Goal: Task Accomplishment & Management: Use online tool/utility

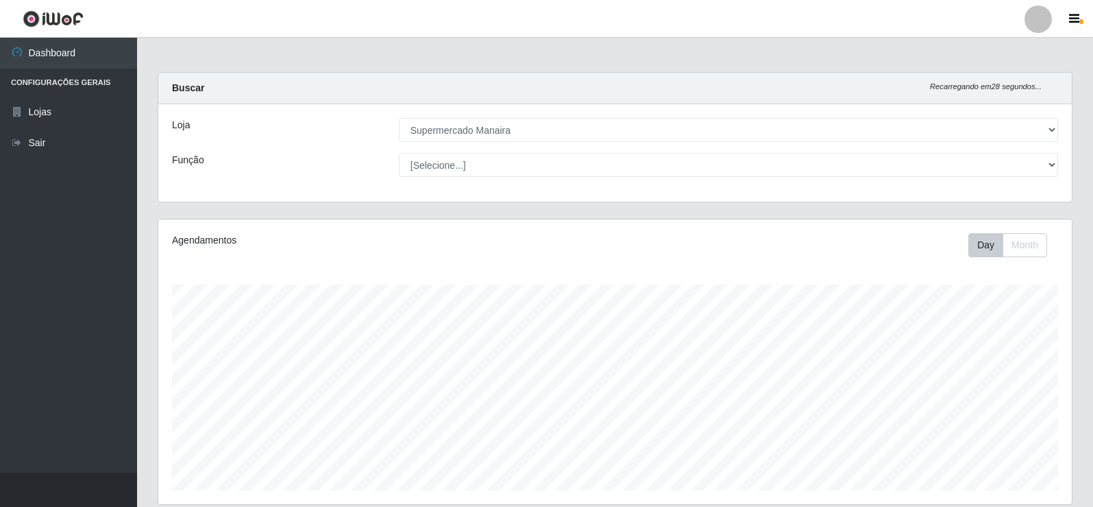
select select "443"
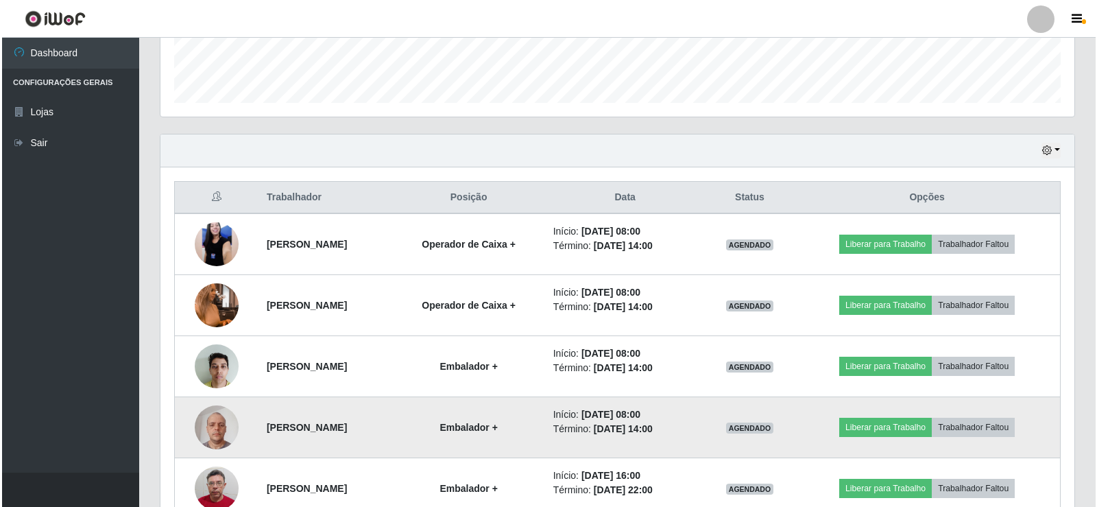
scroll to position [434, 0]
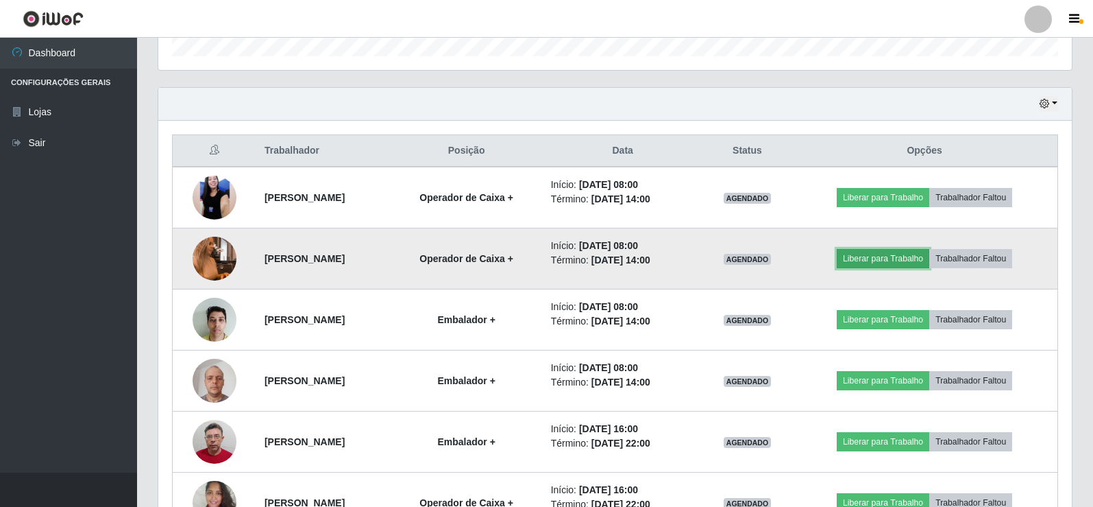
click at [890, 257] on button "Liberar para Trabalho" at bounding box center [883, 258] width 93 height 19
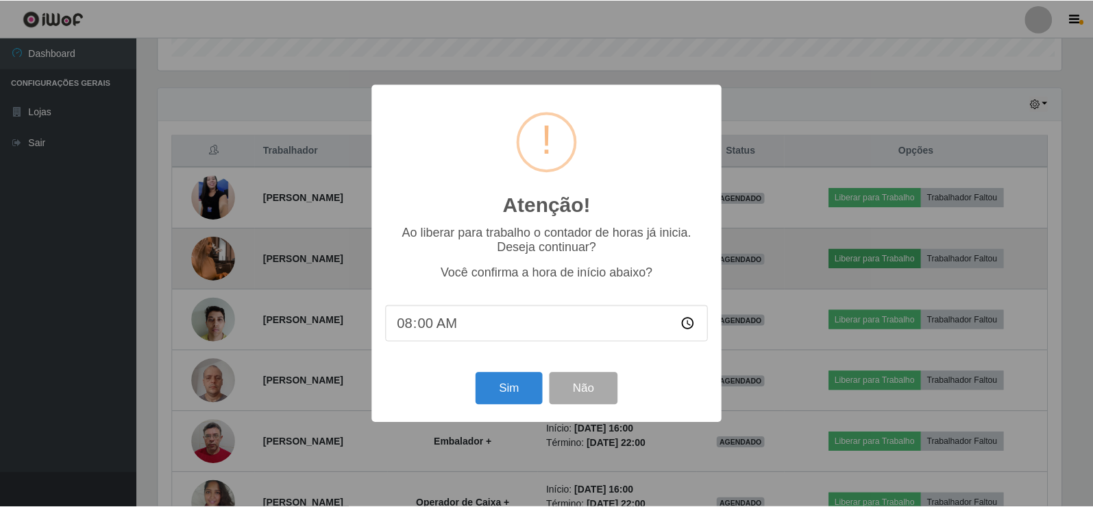
scroll to position [284, 907]
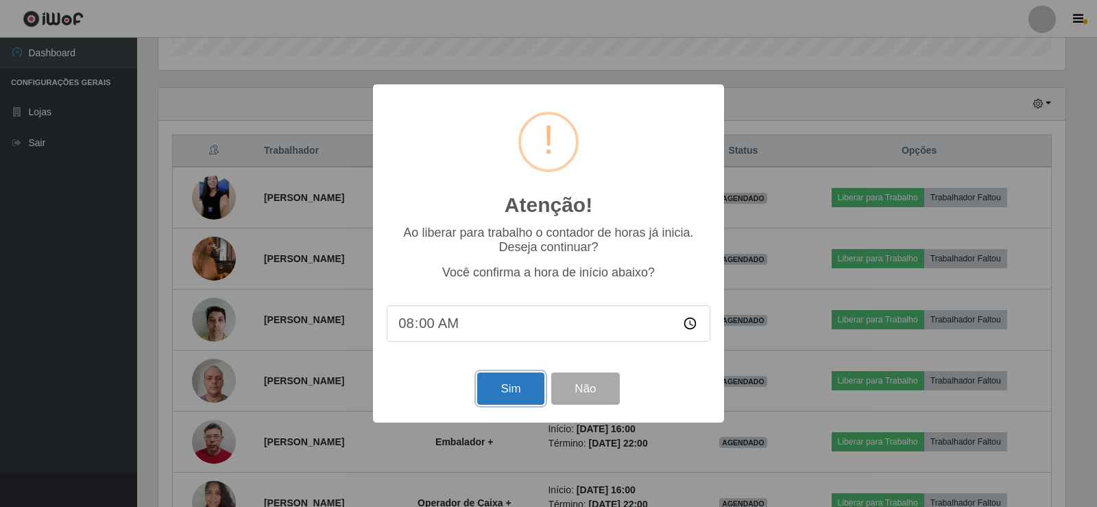
click at [493, 387] on button "Sim" at bounding box center [510, 388] width 66 height 32
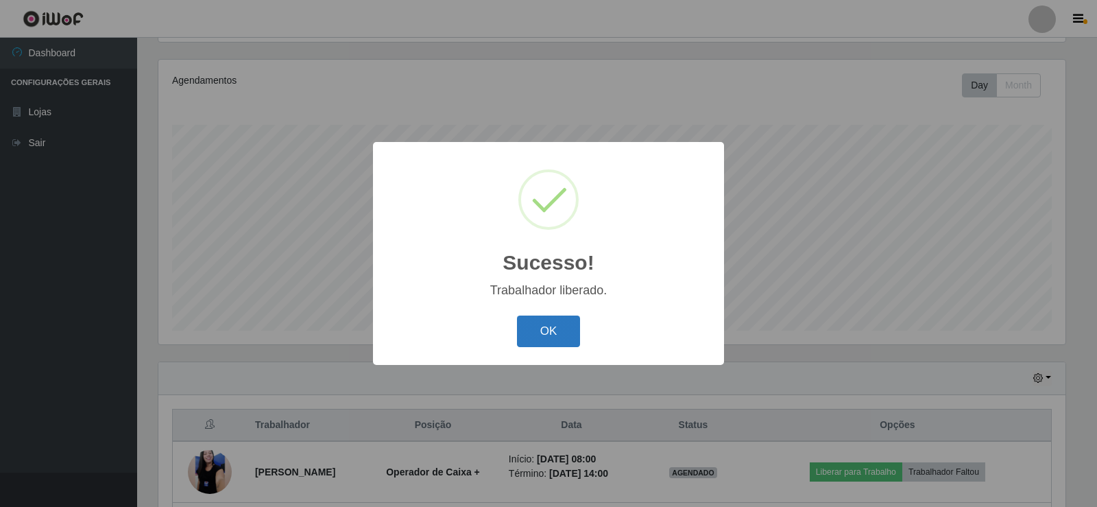
click at [535, 330] on button "OK" at bounding box center [549, 331] width 64 height 32
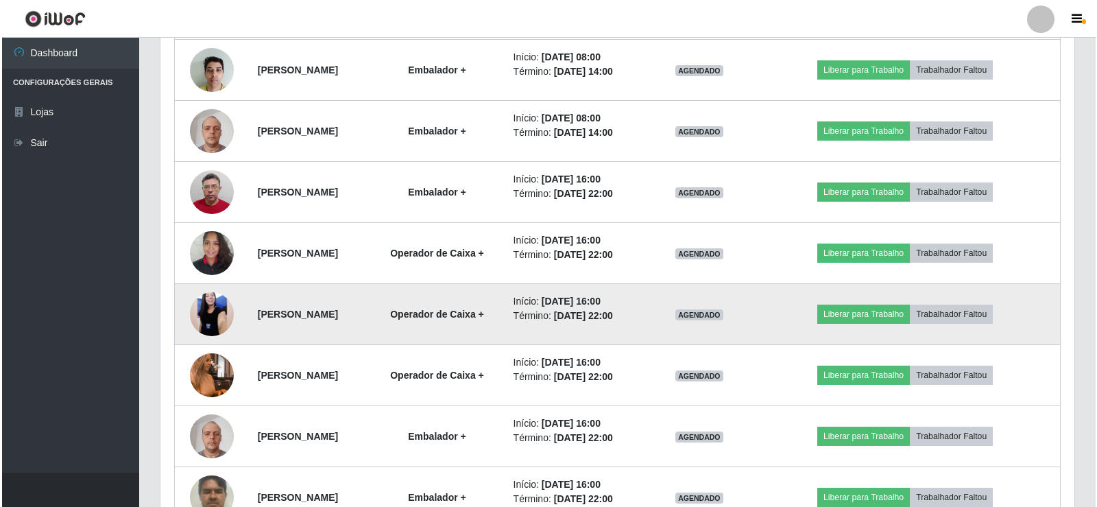
scroll to position [708, 0]
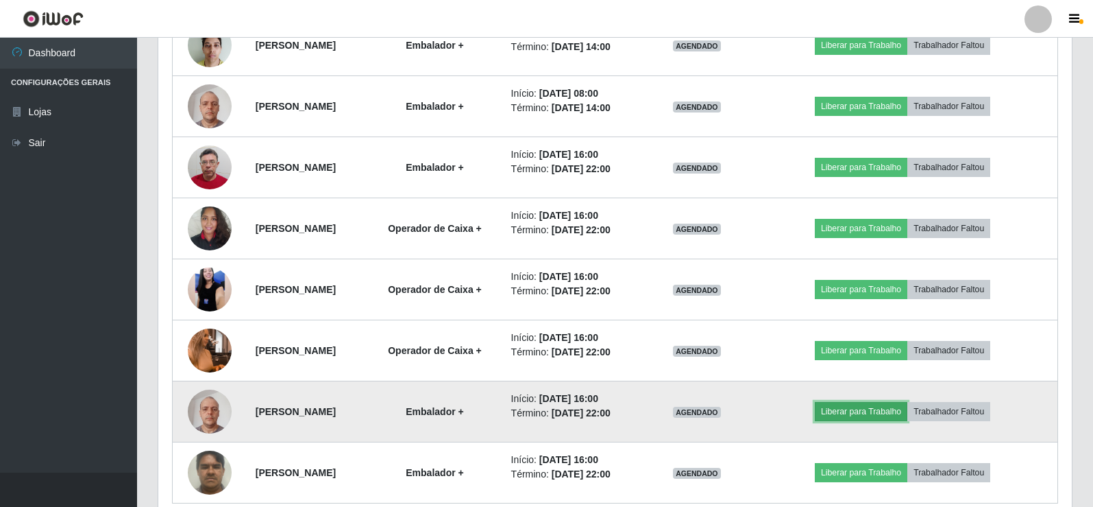
click at [894, 406] on button "Liberar para Trabalho" at bounding box center [861, 411] width 93 height 19
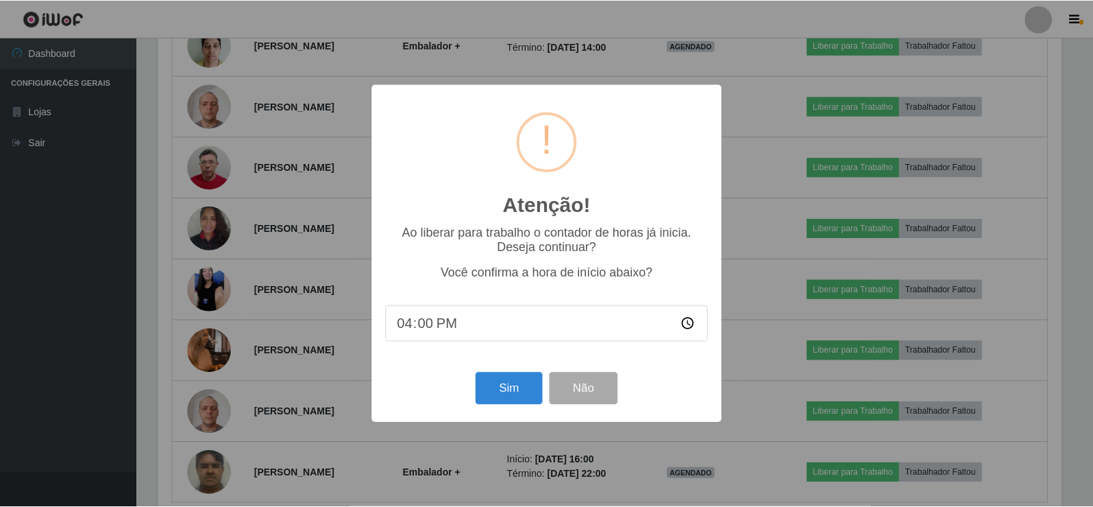
scroll to position [284, 907]
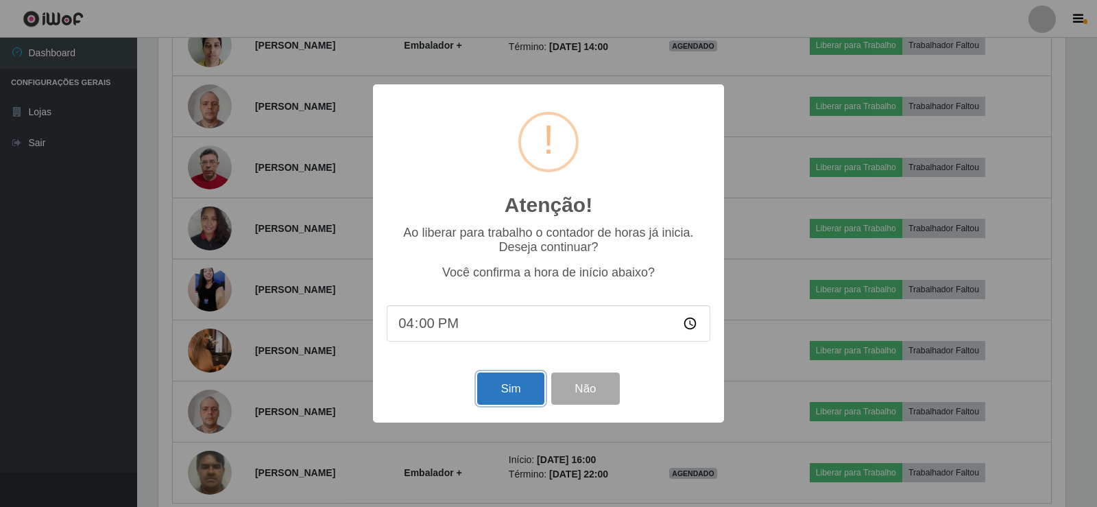
click at [518, 389] on button "Sim" at bounding box center [510, 388] width 66 height 32
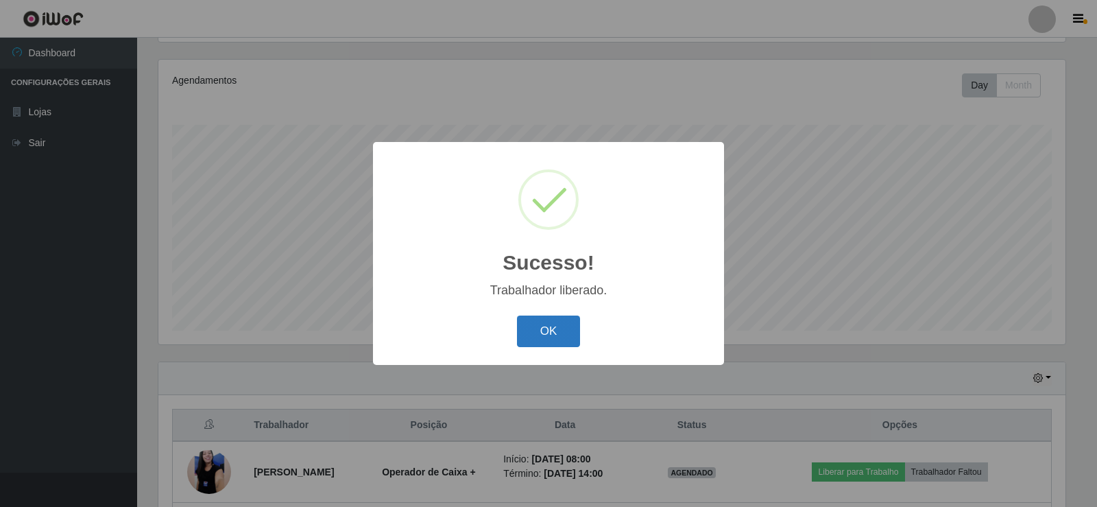
click at [531, 328] on button "OK" at bounding box center [549, 331] width 64 height 32
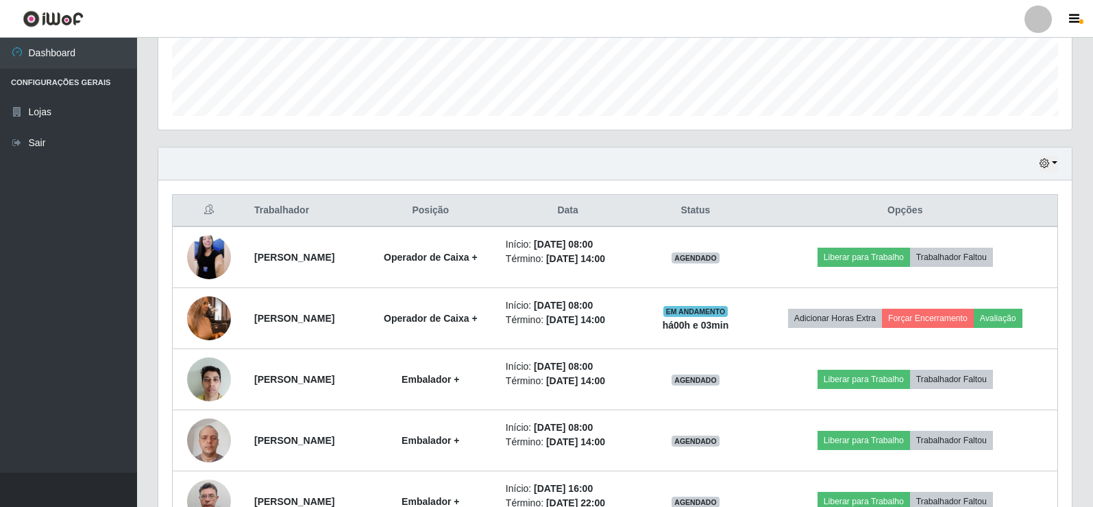
scroll to position [434, 0]
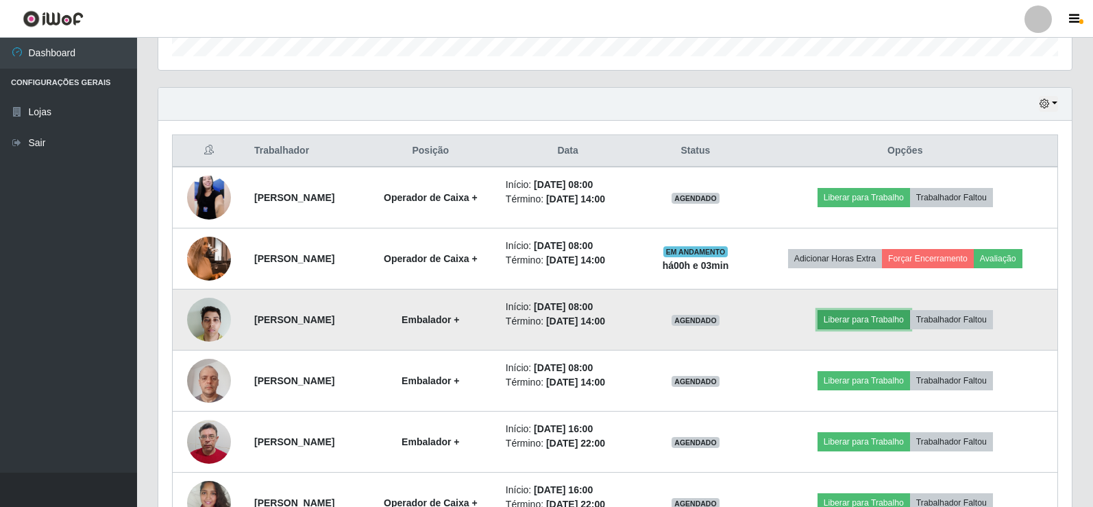
click at [851, 319] on button "Liberar para Trabalho" at bounding box center [864, 319] width 93 height 19
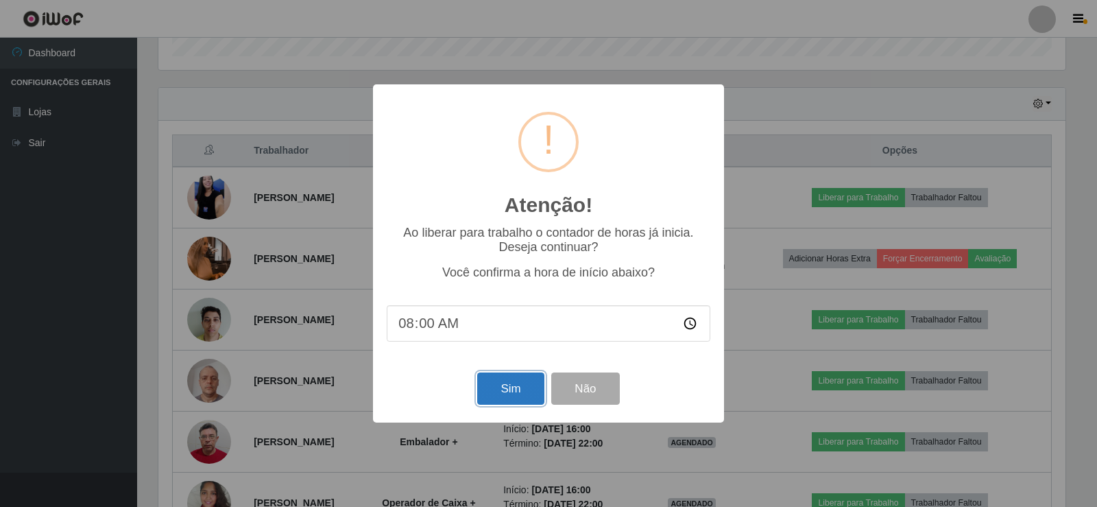
click at [526, 387] on button "Sim" at bounding box center [510, 388] width 66 height 32
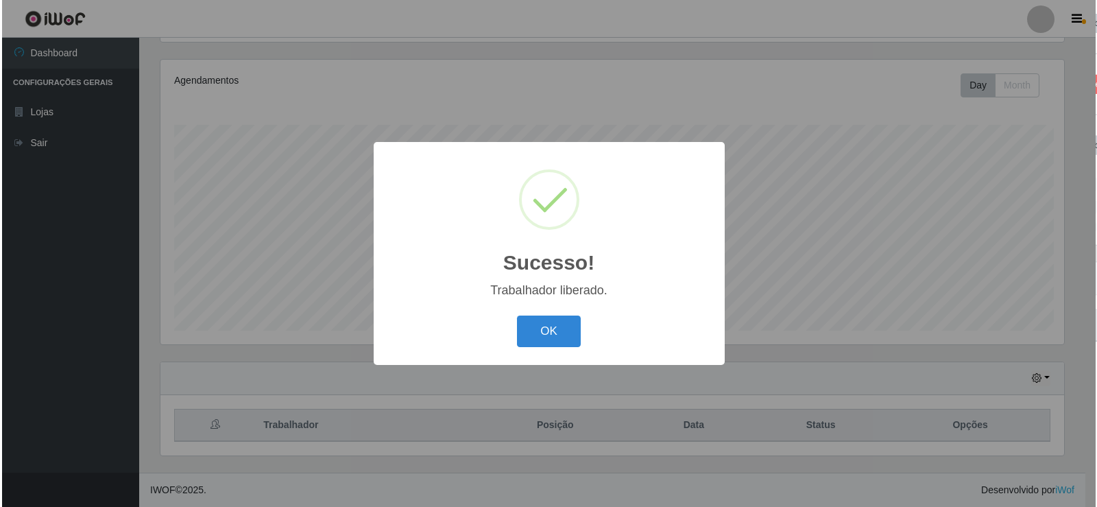
scroll to position [0, 0]
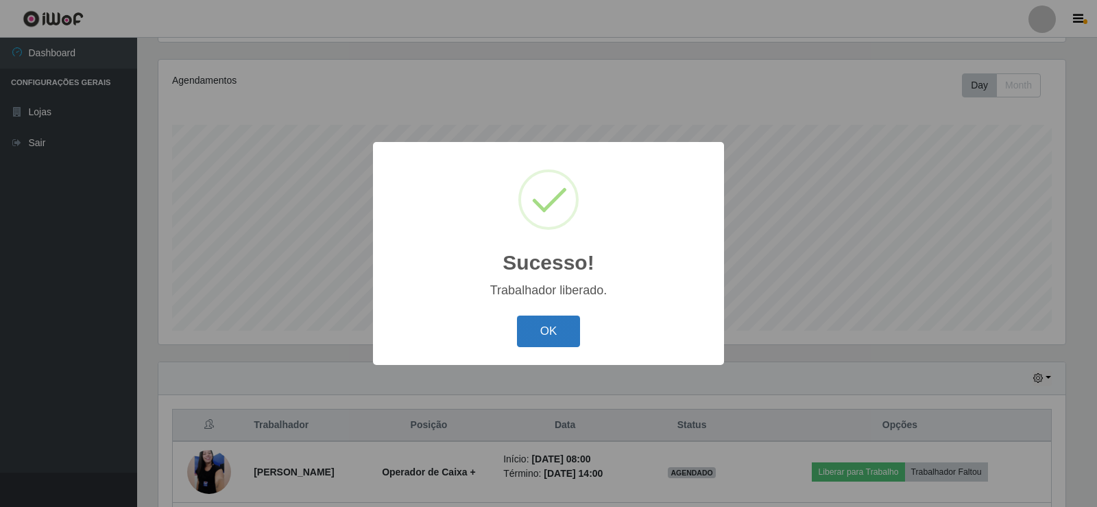
click at [557, 325] on button "OK" at bounding box center [549, 331] width 64 height 32
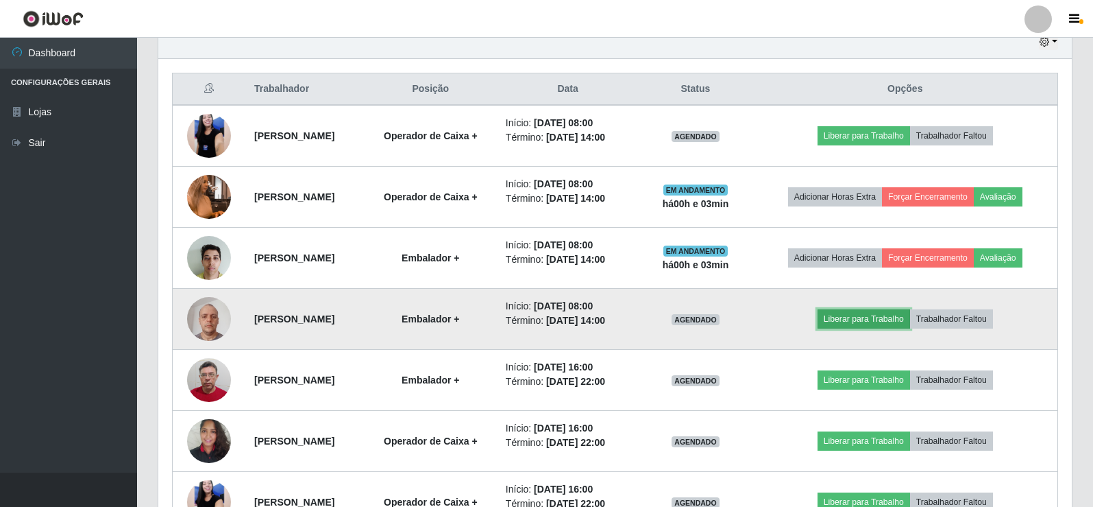
click at [855, 317] on button "Liberar para Trabalho" at bounding box center [864, 318] width 93 height 19
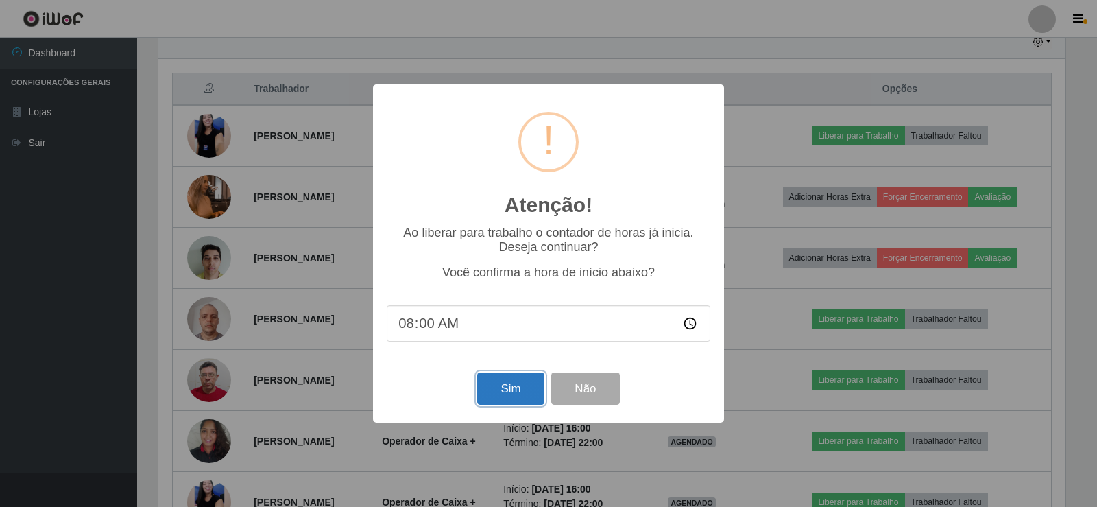
click at [500, 391] on button "Sim" at bounding box center [510, 388] width 66 height 32
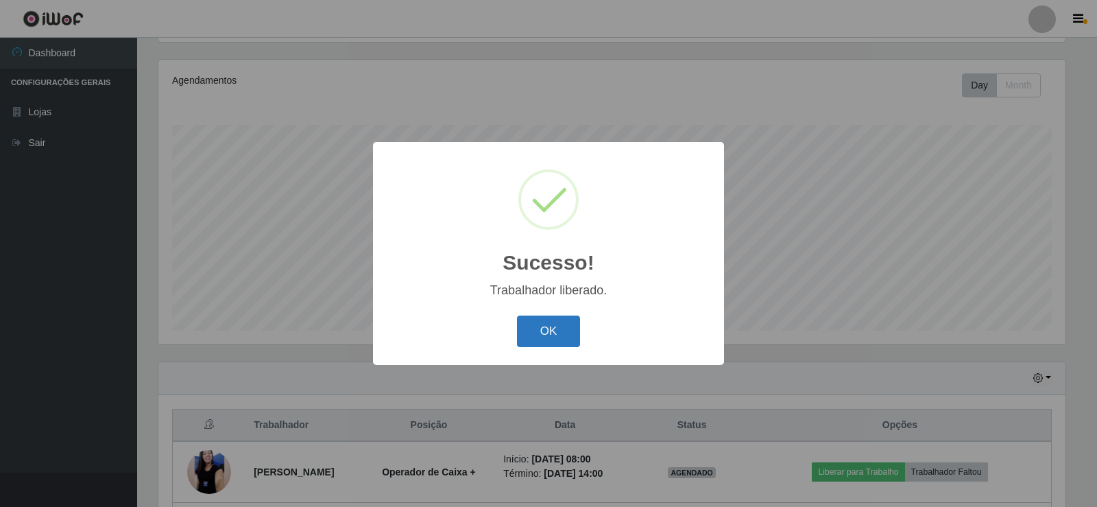
click at [533, 332] on button "OK" at bounding box center [549, 331] width 64 height 32
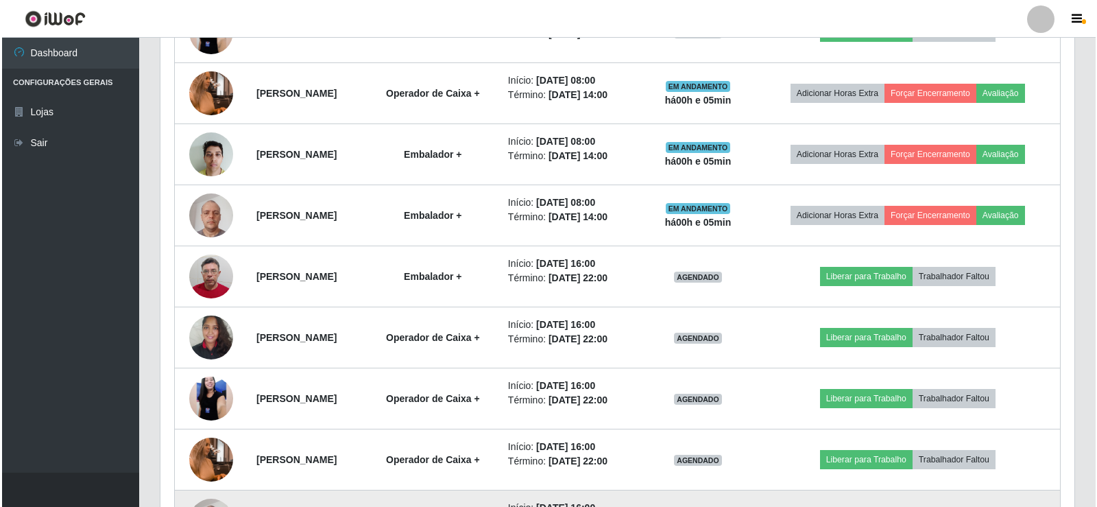
scroll to position [770, 0]
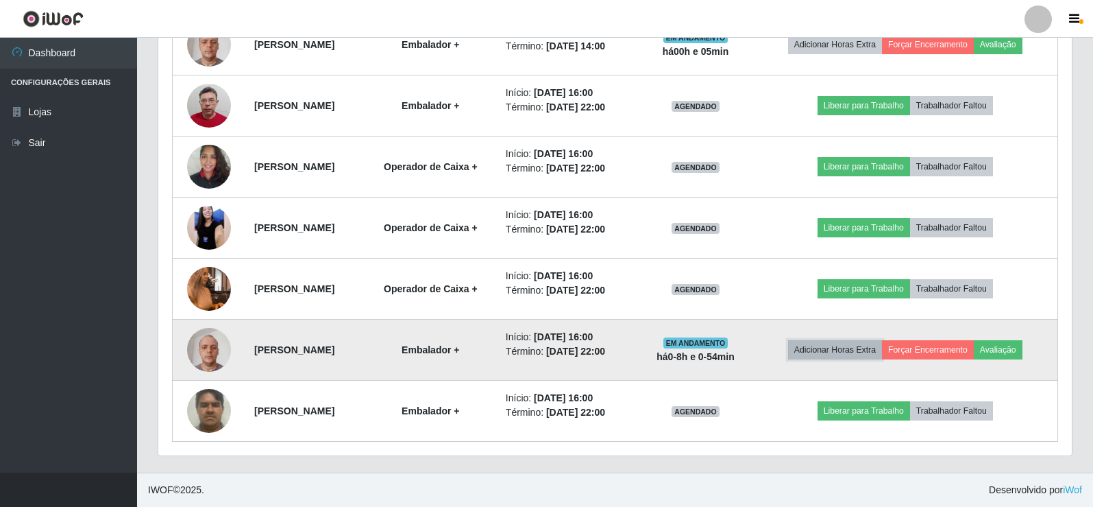
click at [866, 350] on button "Adicionar Horas Extra" at bounding box center [835, 349] width 94 height 19
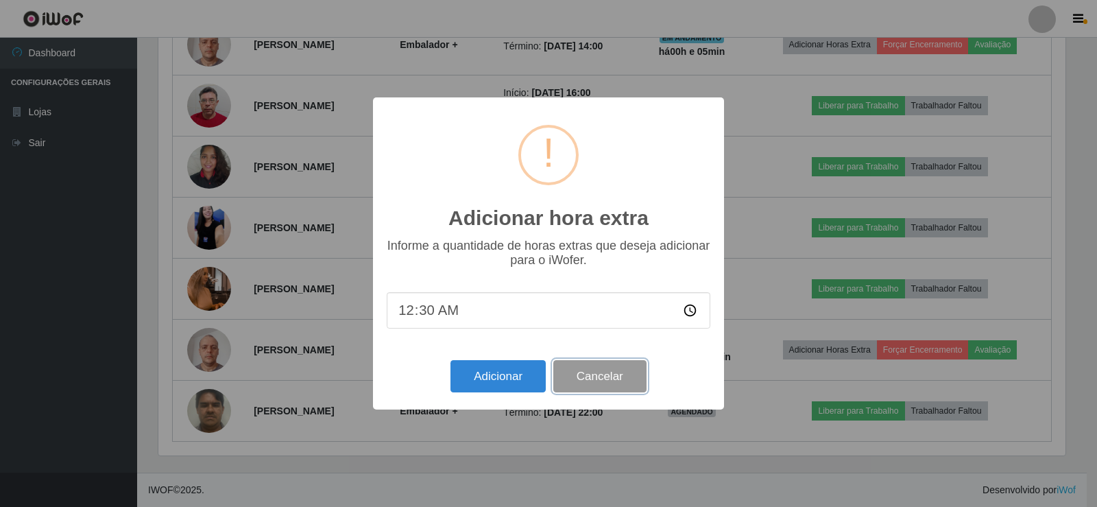
click at [608, 377] on button "Cancelar" at bounding box center [599, 376] width 93 height 32
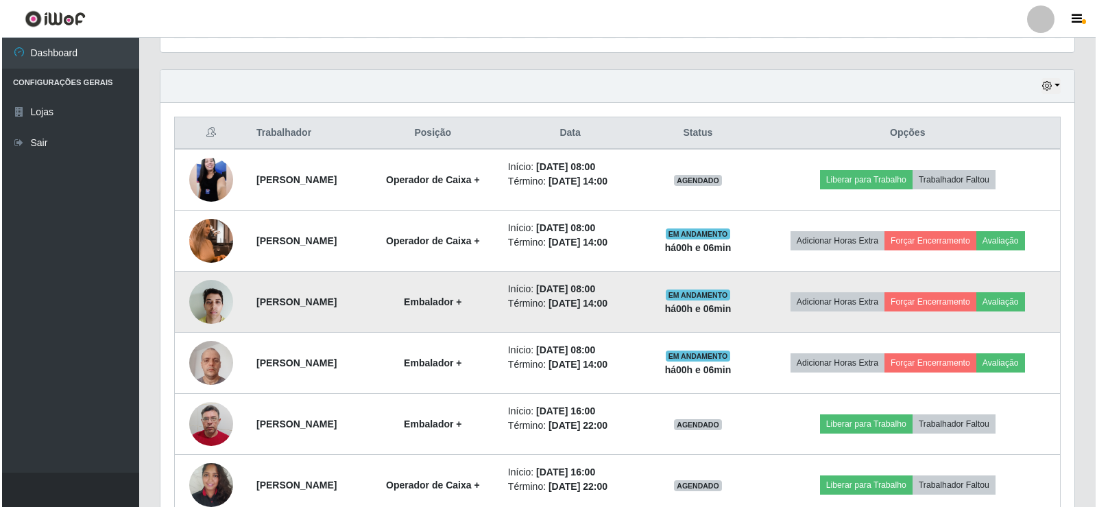
scroll to position [427, 0]
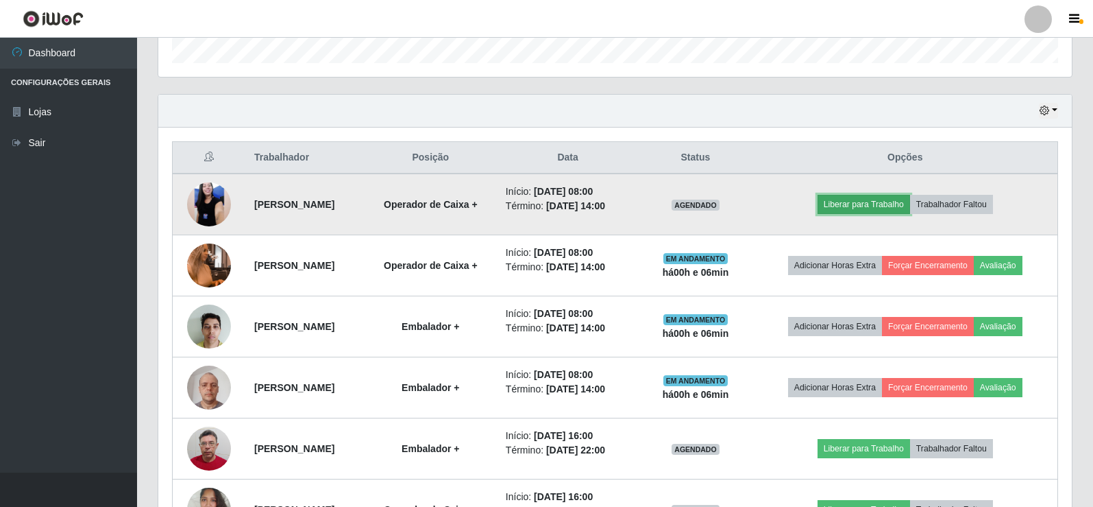
click at [871, 207] on button "Liberar para Trabalho" at bounding box center [864, 204] width 93 height 19
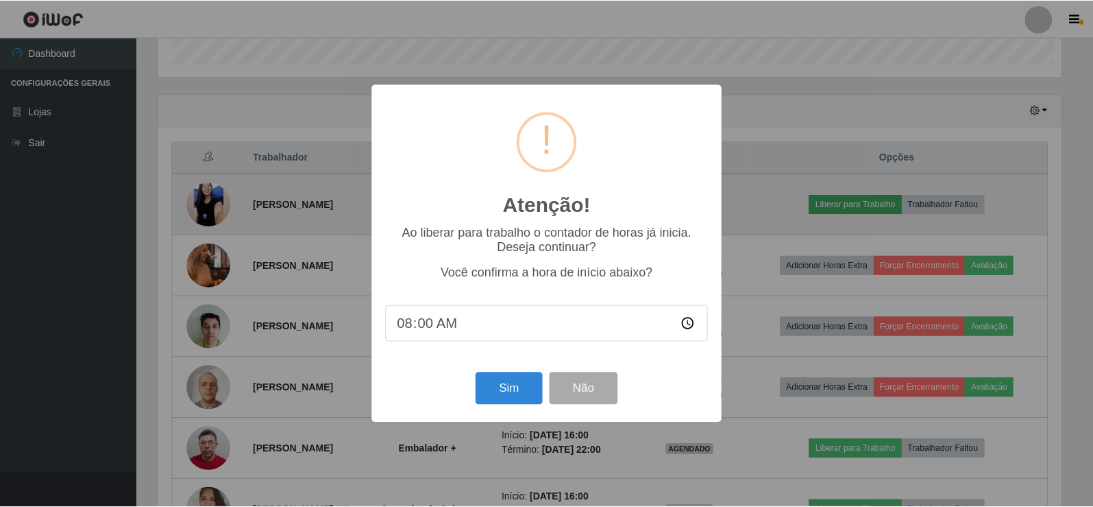
scroll to position [284, 907]
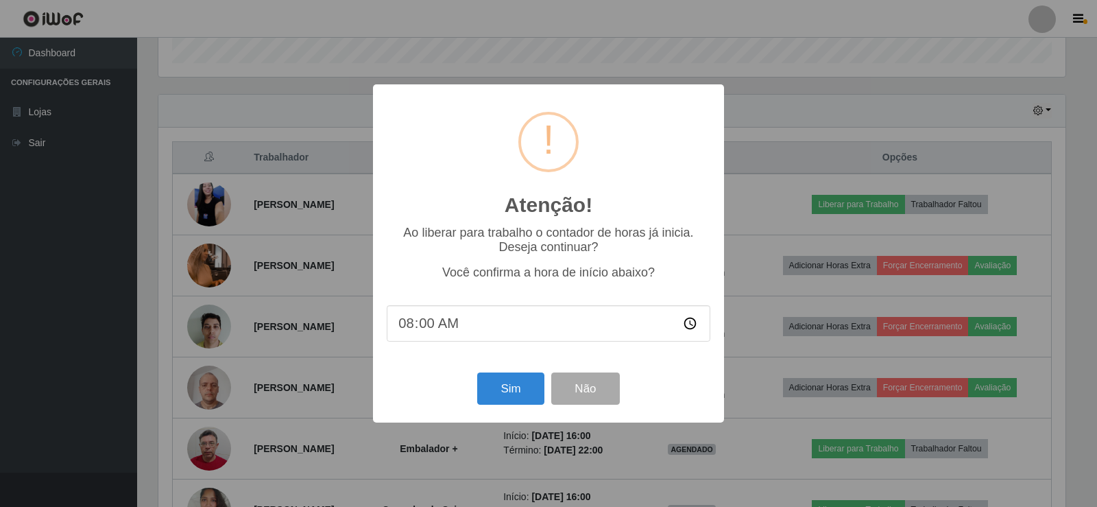
click at [424, 326] on input "08:00" at bounding box center [549, 323] width 324 height 36
click at [513, 388] on button "Sim" at bounding box center [510, 388] width 66 height 32
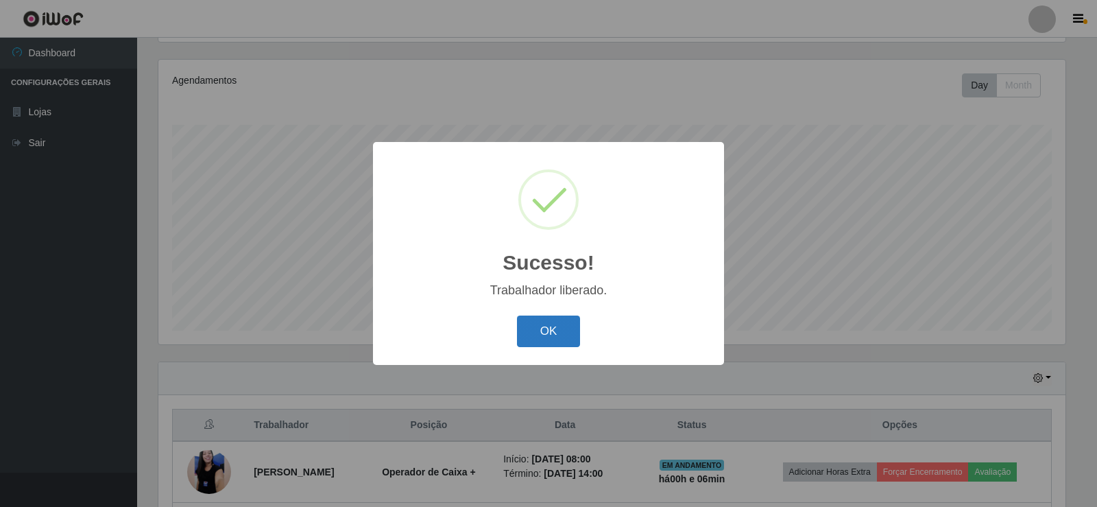
click at [557, 328] on button "OK" at bounding box center [549, 331] width 64 height 32
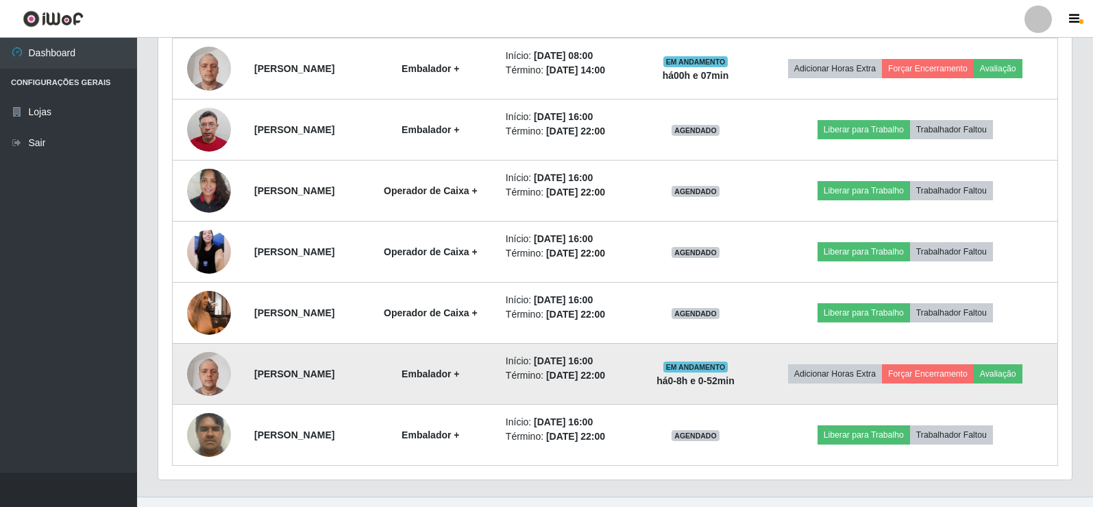
scroll to position [770, 0]
